Goal: Use online tool/utility: Utilize a website feature to perform a specific function

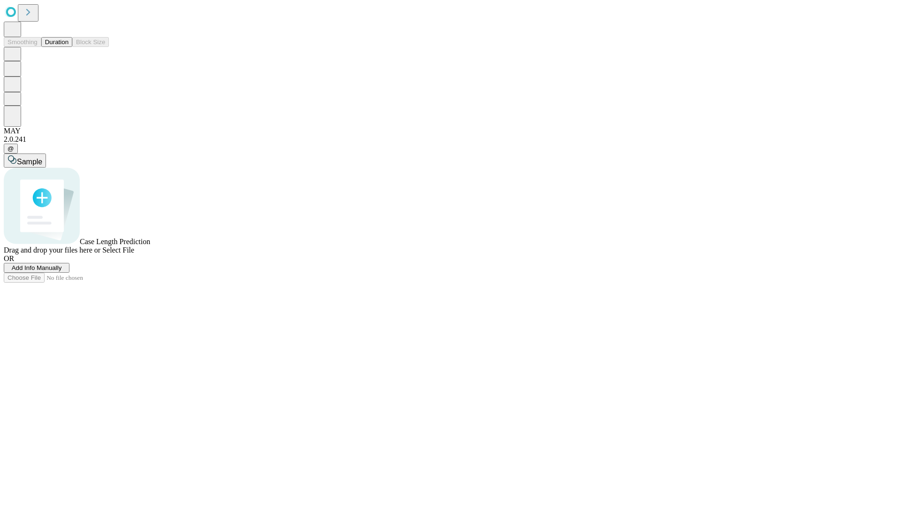
click at [69, 47] on button "Duration" at bounding box center [56, 42] width 31 height 10
click at [134, 254] on span "Select File" at bounding box center [118, 250] width 32 height 8
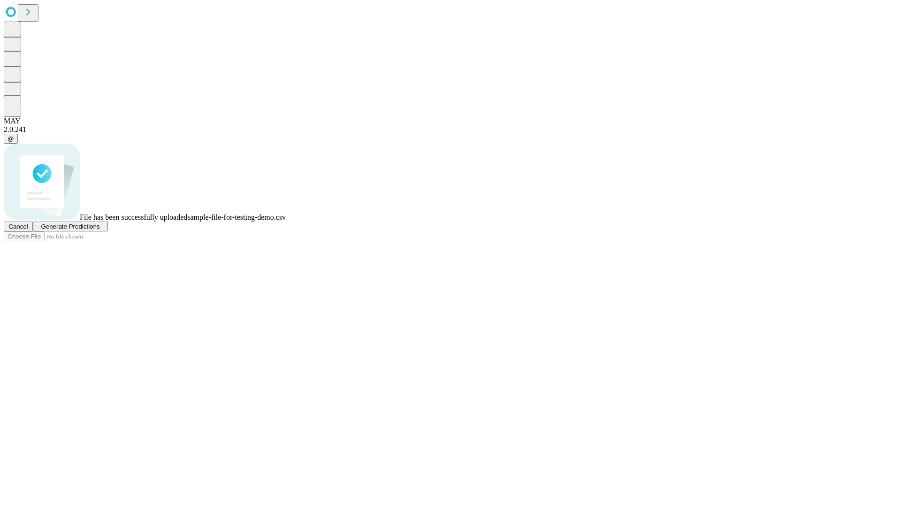
click at [100, 230] on span "Generate Predictions" at bounding box center [70, 226] width 59 height 7
